Goal: Task Accomplishment & Management: Manage account settings

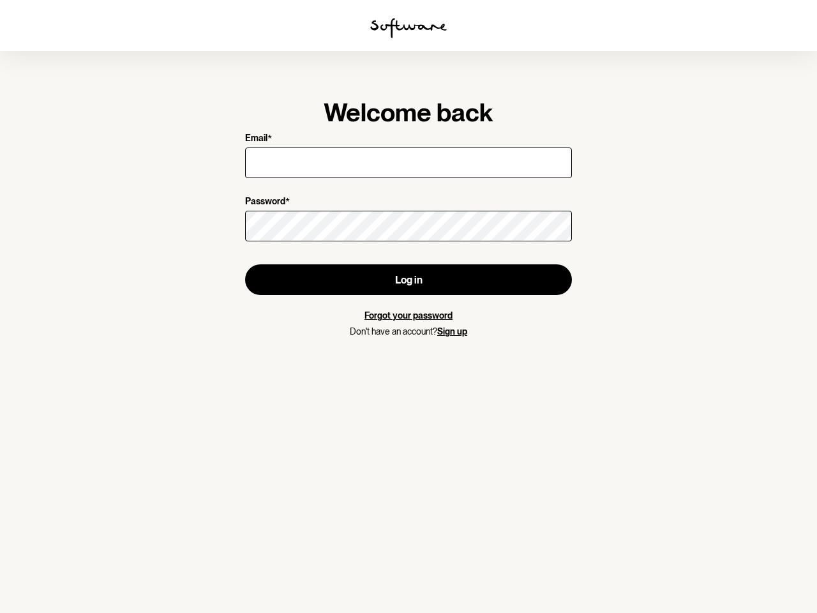
click at [408, 28] on img at bounding box center [408, 28] width 77 height 20
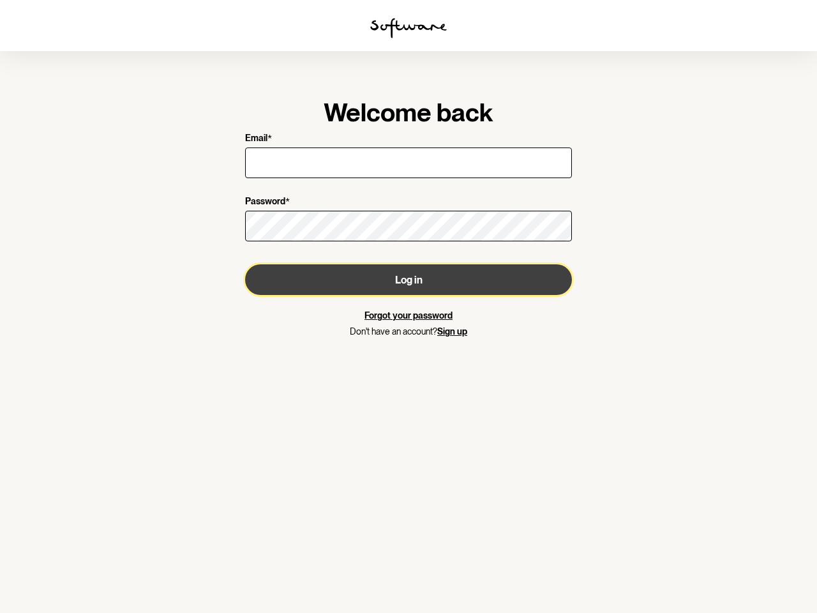
click at [408, 280] on button "Log in" at bounding box center [408, 279] width 327 height 31
